Goal: Ask a question: Seek information or help from site administrators or community

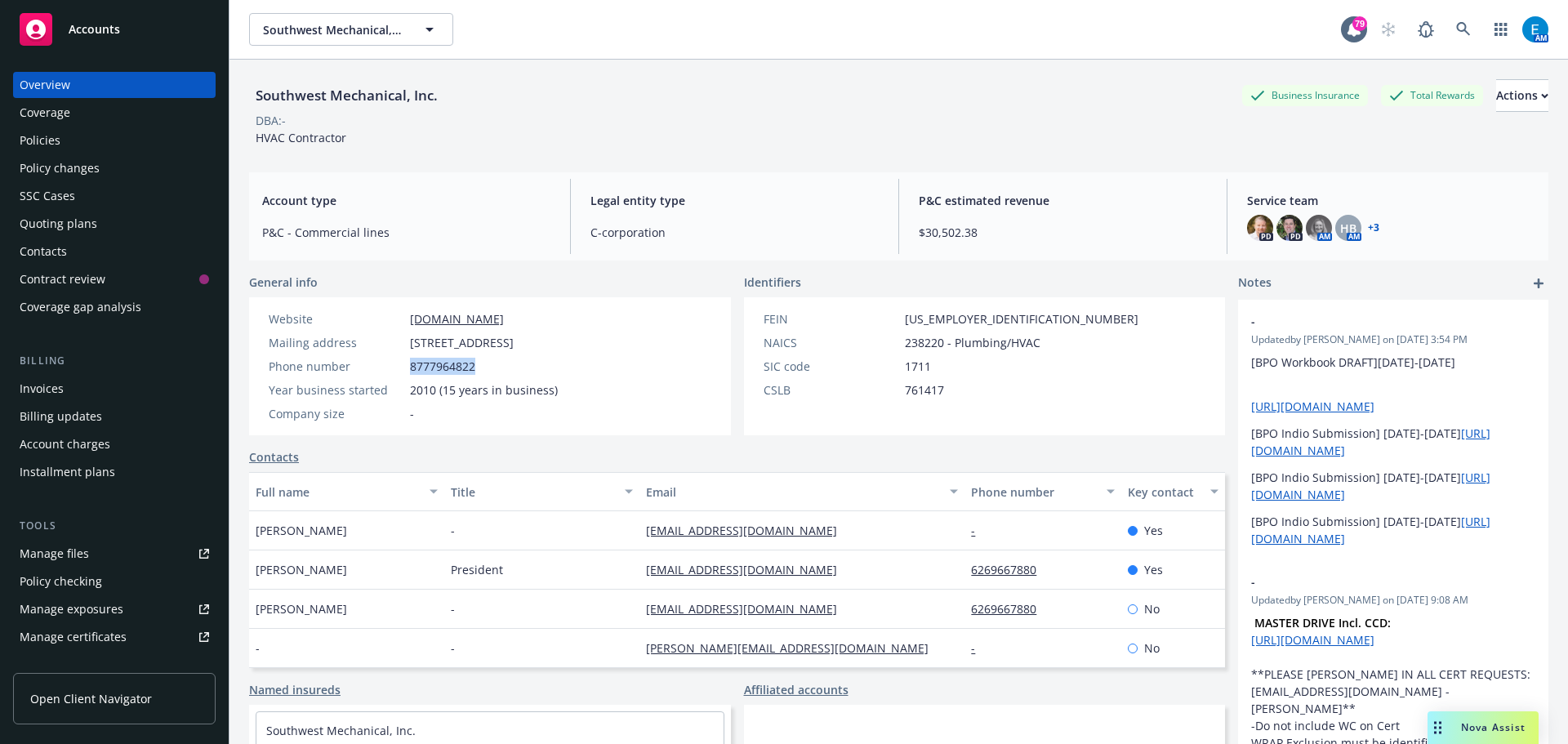
click at [1468, 728] on span "Nova Assist" at bounding box center [1493, 727] width 64 height 13
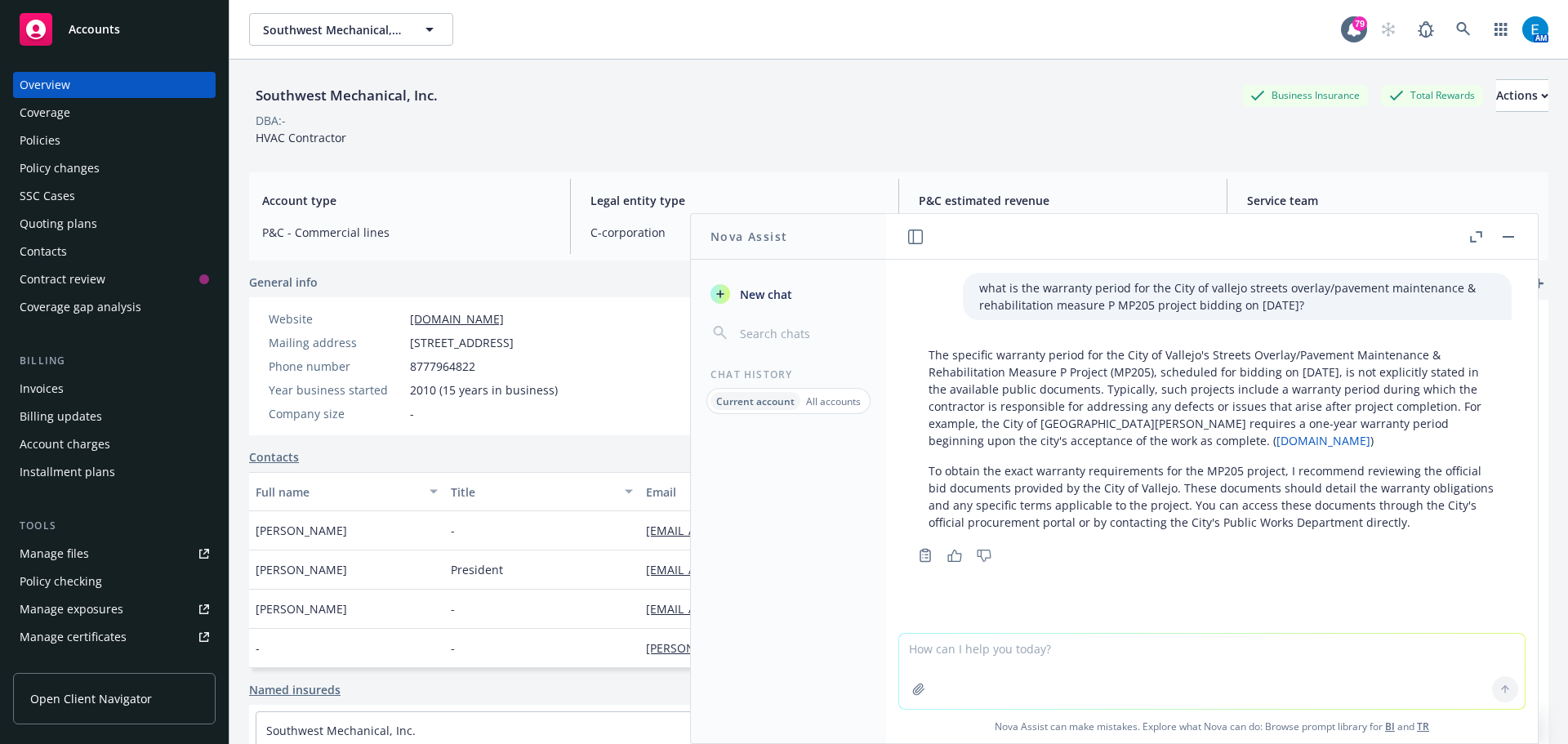
click at [953, 663] on textarea at bounding box center [1211, 671] width 626 height 75
click at [1316, 649] on textarea "what are 3rd party notes and do they need to be covered by an ERISA bond or are…" at bounding box center [1211, 671] width 626 height 77
click at [1446, 646] on textarea "what are 3rd party notes and do they need to be covered by an ERISA bond and ar…" at bounding box center [1211, 671] width 626 height 77
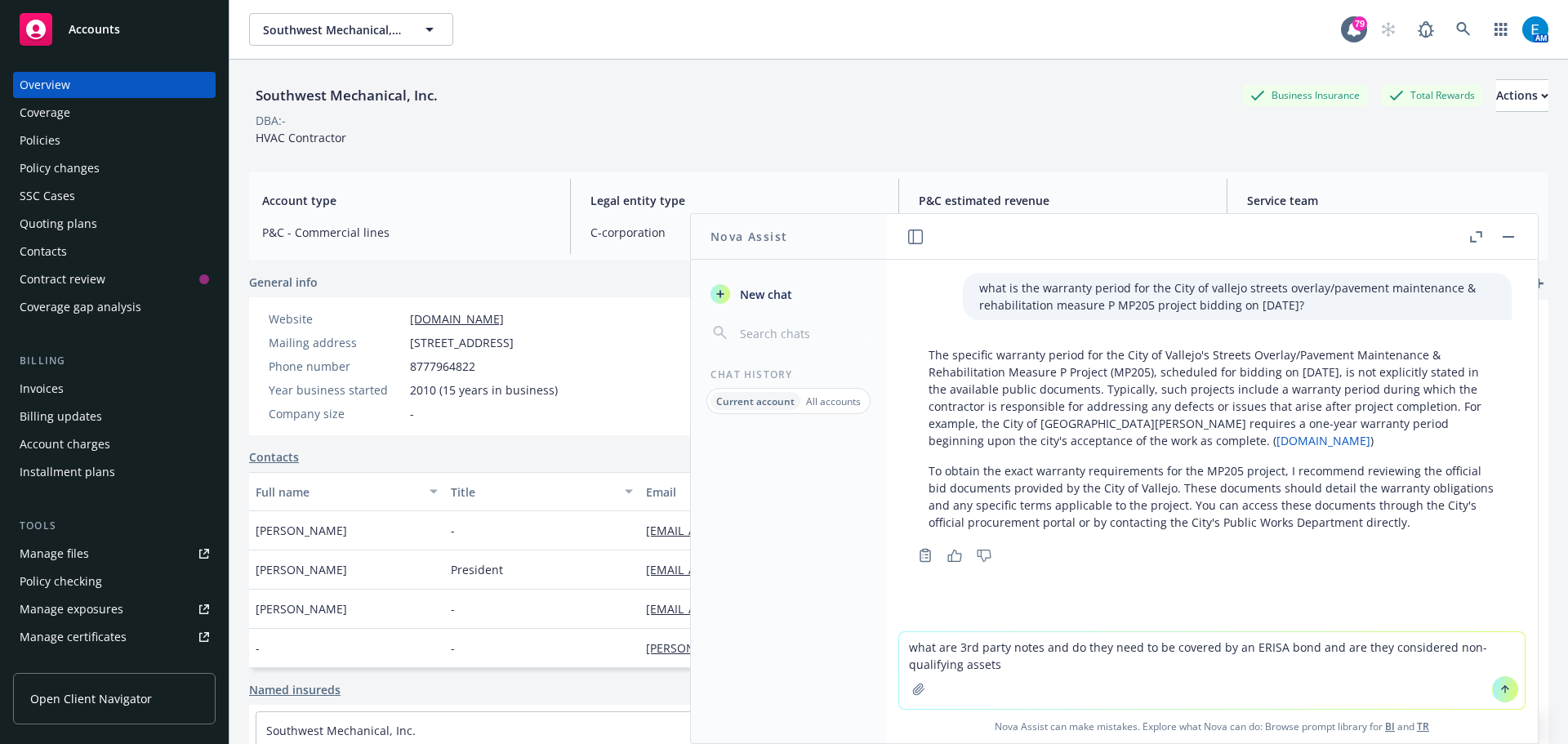
type textarea "what are 3rd party notes and do they need to be covered by an ERISA bond and ar…"
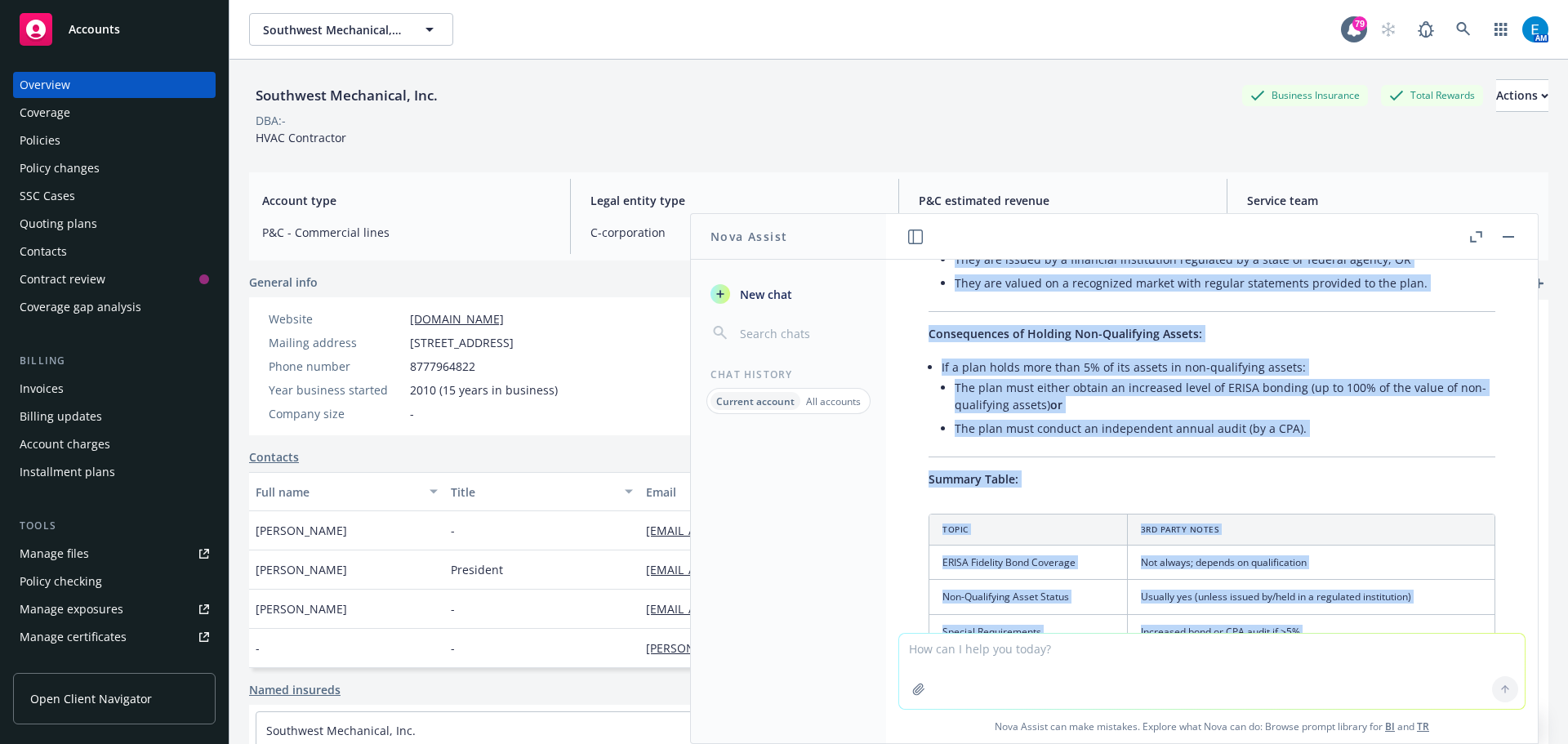
scroll to position [1044, 0]
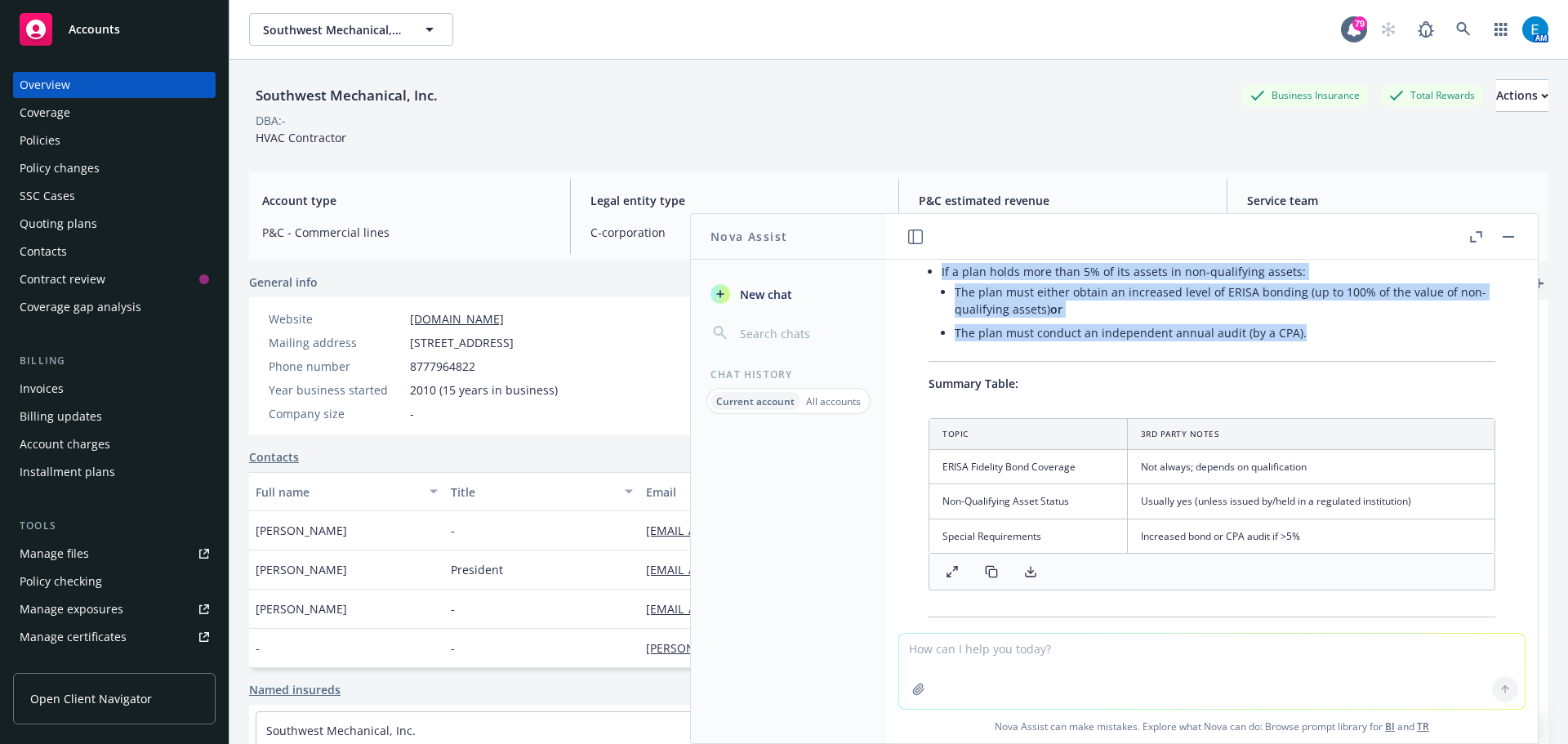
drag, startPoint x: 930, startPoint y: 302, endPoint x: 1434, endPoint y: 350, distance: 506.3
click at [1434, 350] on div "Here’s a breakdown regarding 3rd party notes in a retirement plan context, [PER…" at bounding box center [1212, 173] width 600 height 1127
copy div "LOREM Ipsu Dolorsit: AMETC adipisci elits doe temporin ut lab (ETDOL Magnaal 77…"
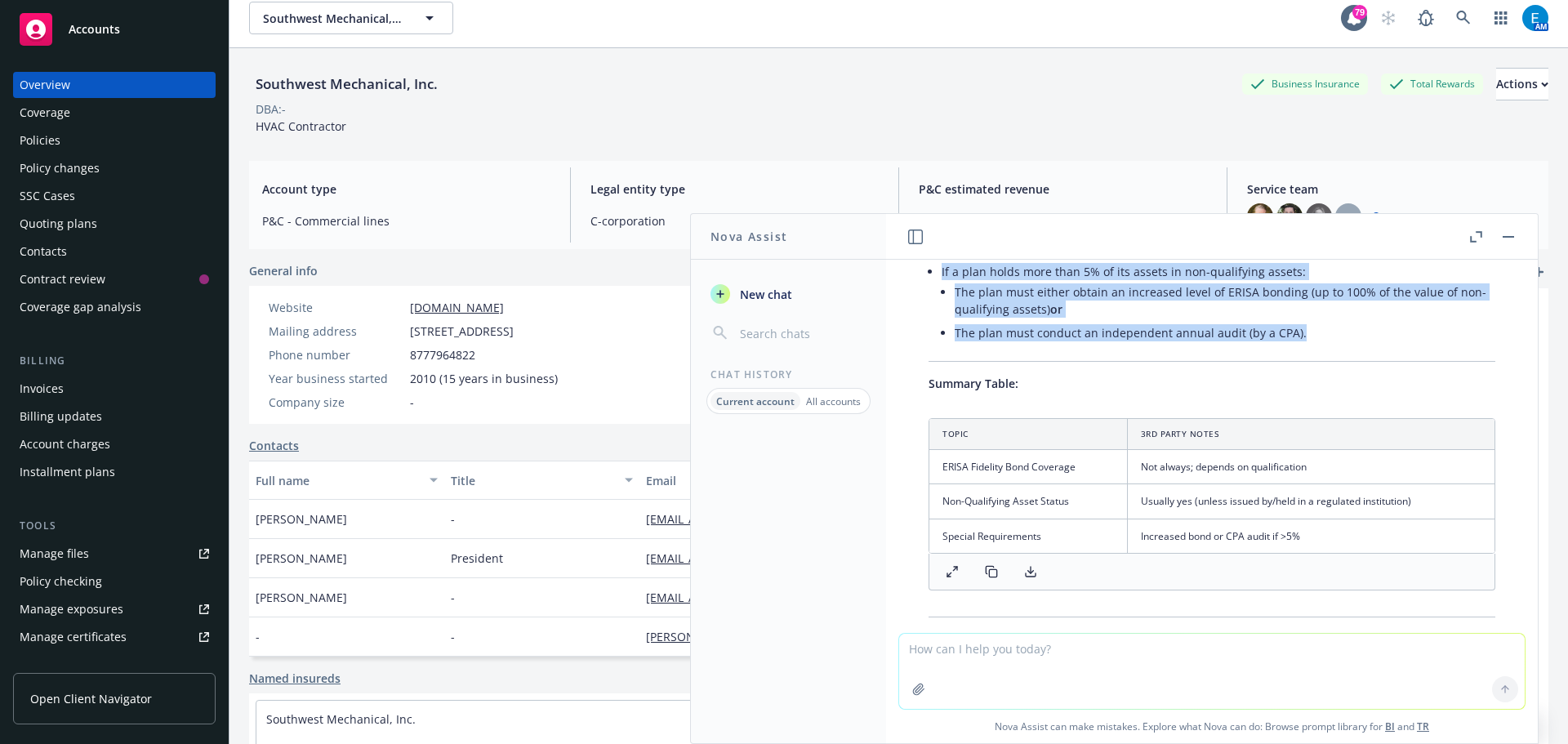
click at [1506, 237] on button "button" at bounding box center [1508, 236] width 19 height 19
